Goal: Task Accomplishment & Management: Manage account settings

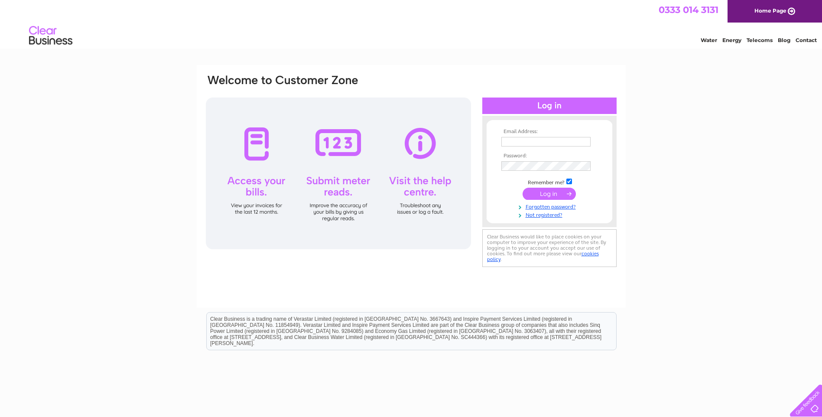
type input "[PERSON_NAME][EMAIL_ADDRESS][DOMAIN_NAME]"
click at [566, 196] on input "submit" at bounding box center [548, 194] width 53 height 12
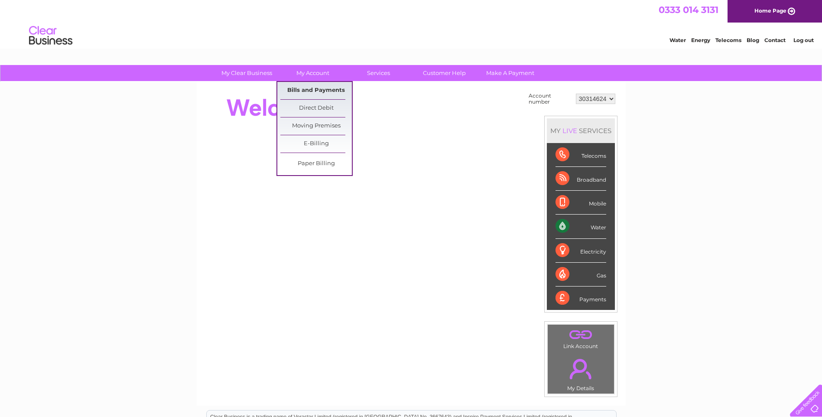
click at [325, 90] on link "Bills and Payments" at bounding box center [315, 90] width 71 height 17
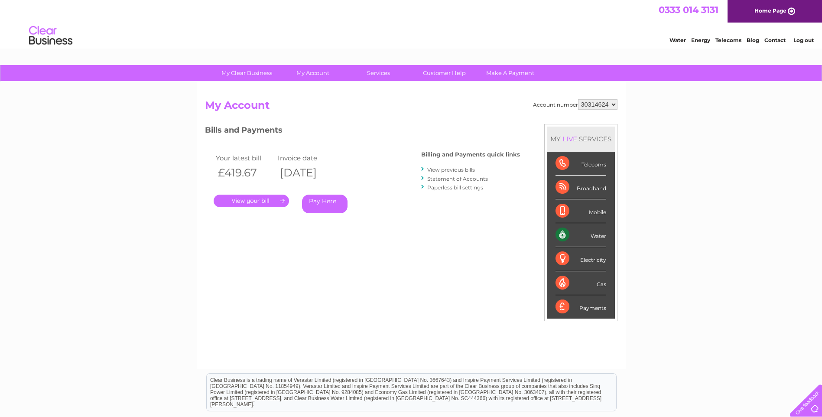
click at [257, 200] on link "." at bounding box center [251, 200] width 75 height 13
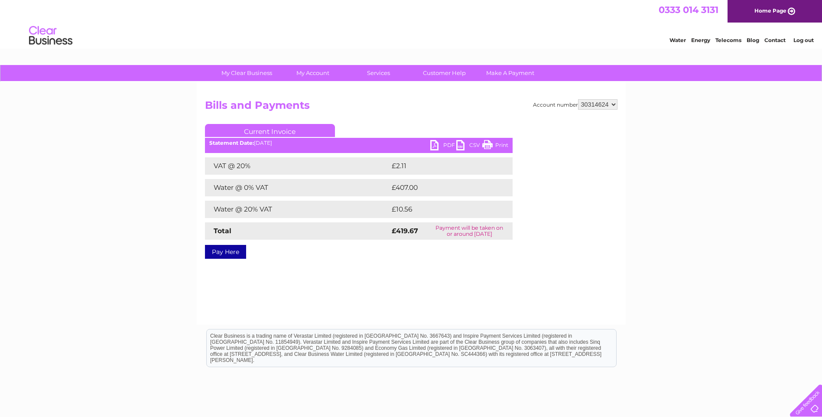
click at [439, 143] on link "PDF" at bounding box center [443, 146] width 26 height 13
